Goal: Task Accomplishment & Management: Use online tool/utility

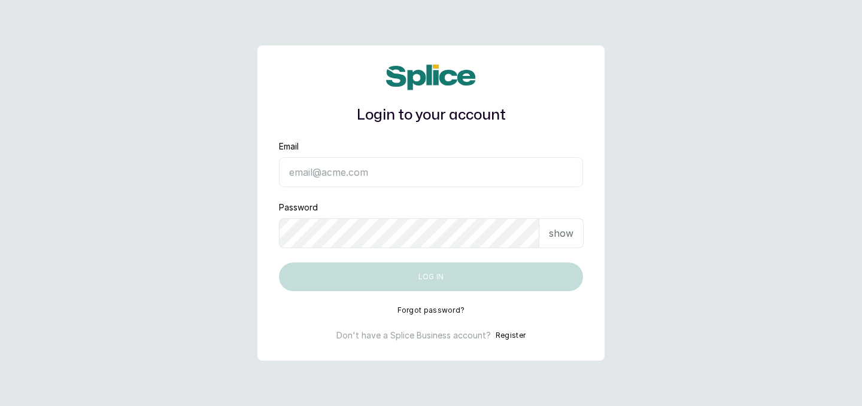
type input "[EMAIL_ADDRESS][DOMAIN_NAME]"
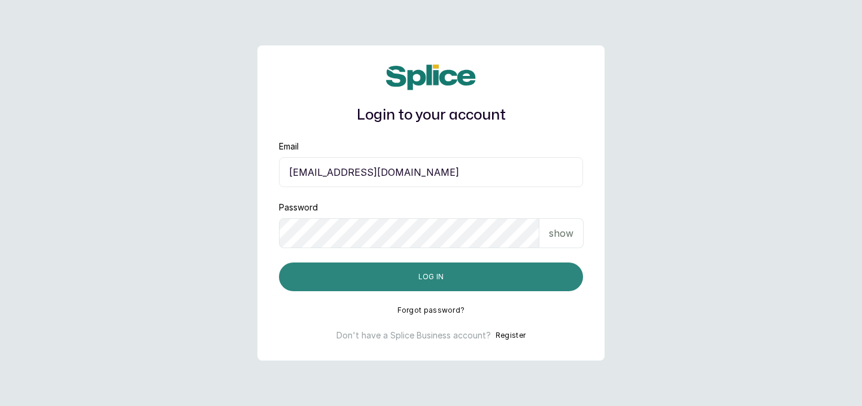
click at [451, 274] on button "Log in" at bounding box center [431, 277] width 304 height 29
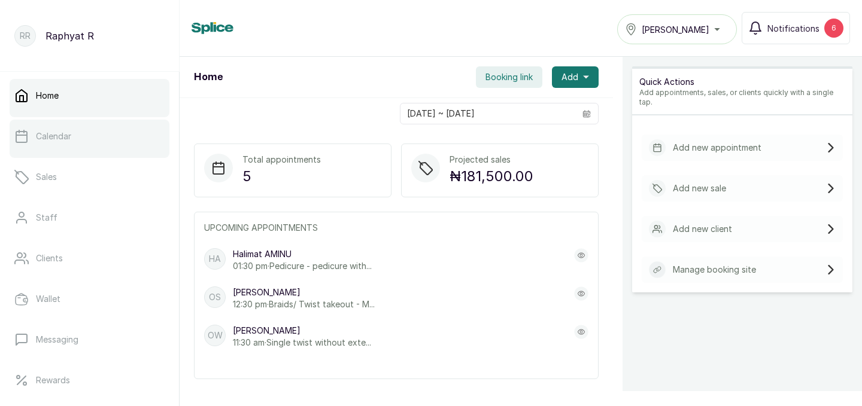
click at [85, 130] on link "Calendar" at bounding box center [90, 137] width 160 height 34
